Goal: Download file/media

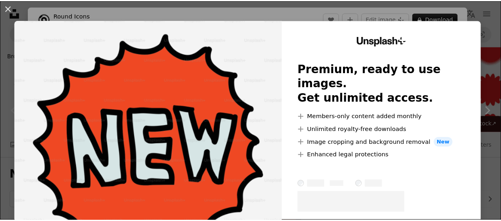
scroll to position [201, 0]
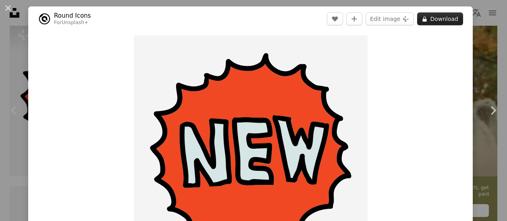
click at [432, 20] on button "A lock Download" at bounding box center [440, 18] width 46 height 13
click at [8, 7] on button "An X shape" at bounding box center [8, 8] width 10 height 10
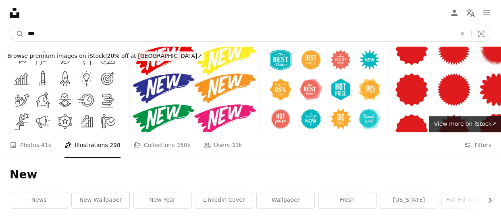
click at [42, 35] on input "***" at bounding box center [238, 33] width 429 height 15
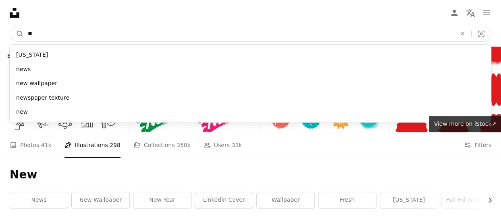
type input "*"
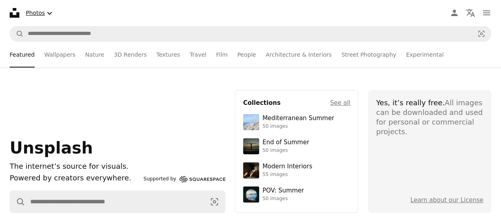
click at [51, 12] on icon "Chevron down" at bounding box center [50, 13] width 10 height 10
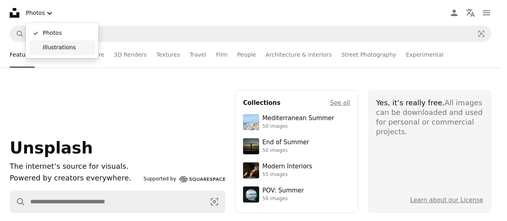
click at [69, 47] on span "Illustrations" at bounding box center [67, 48] width 49 height 8
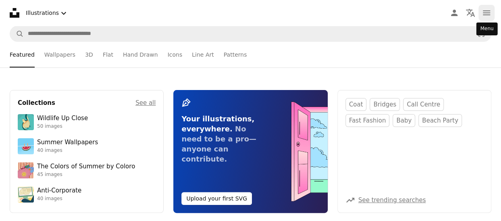
click at [483, 12] on icon "Menu" at bounding box center [485, 12] width 7 height 5
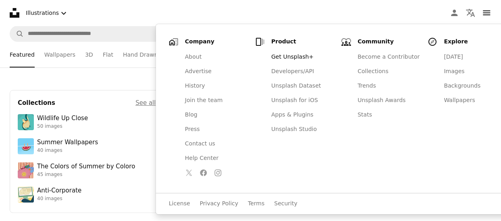
click at [121, 12] on nav "Unsplash logo Unsplash Home A photo Pen Tool A compass A stack of folders Downl…" at bounding box center [250, 13] width 501 height 26
